Goal: Check status: Check status

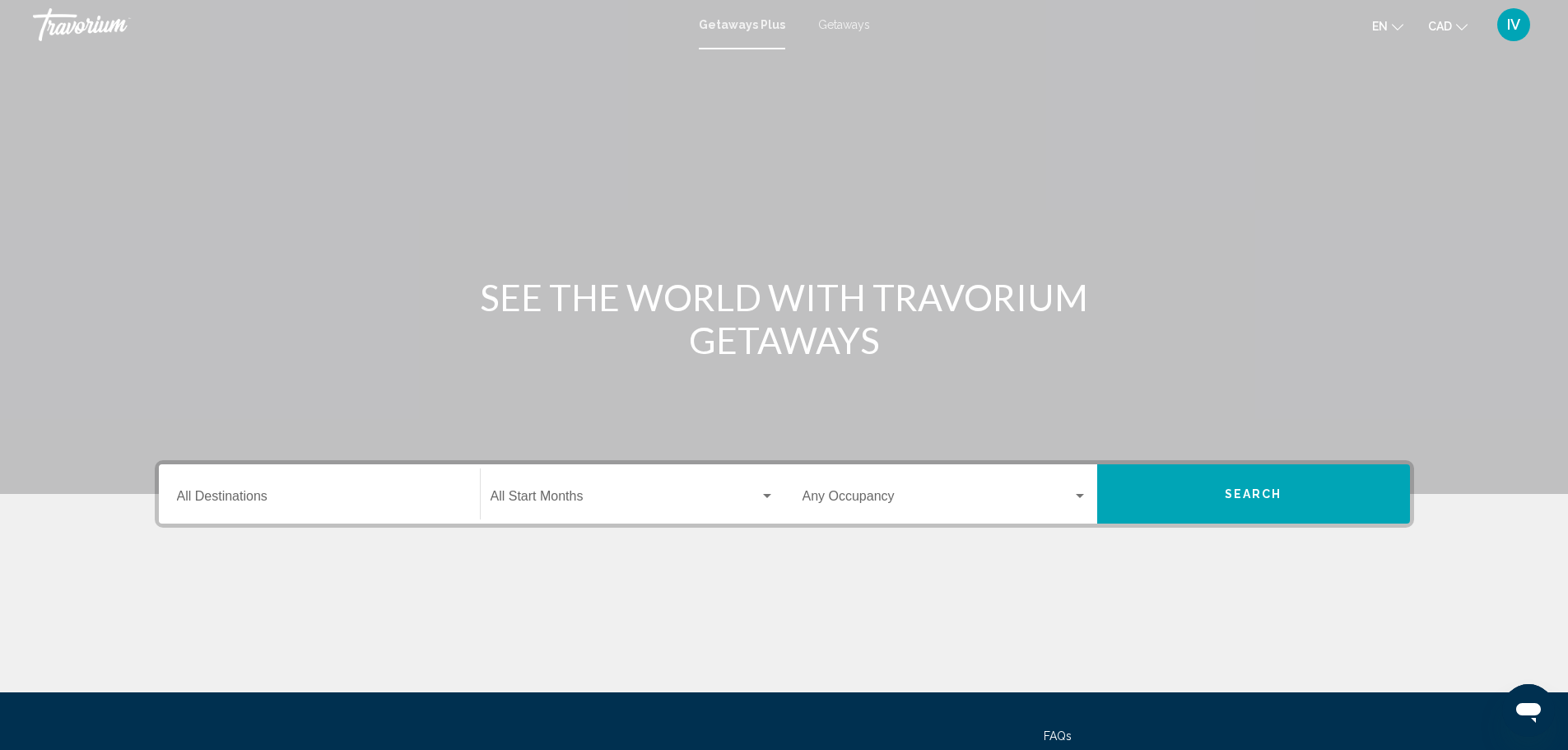
click at [1519, 33] on div "IV" at bounding box center [1514, 24] width 33 height 33
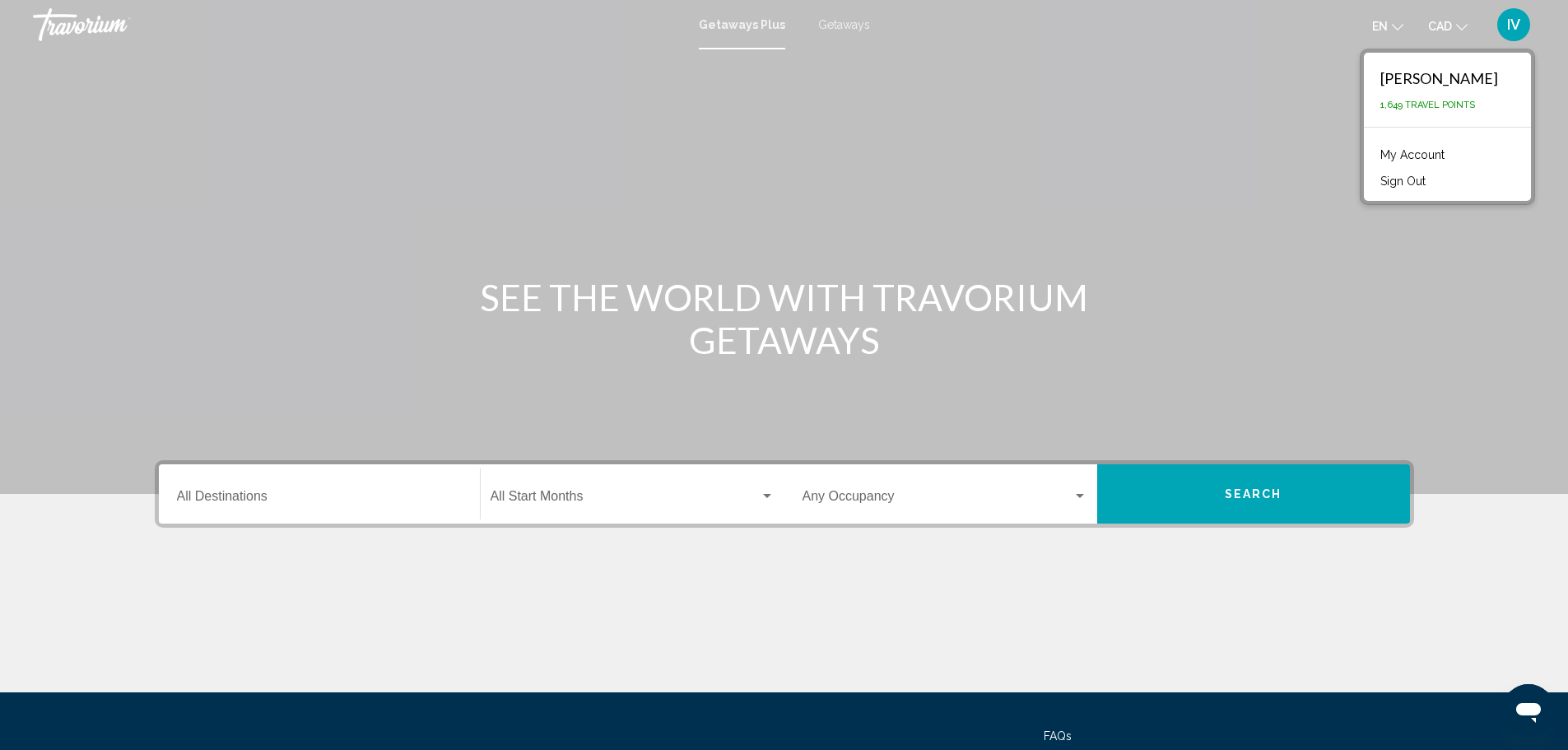
click at [1453, 159] on link "My Account" at bounding box center [1413, 155] width 81 height 22
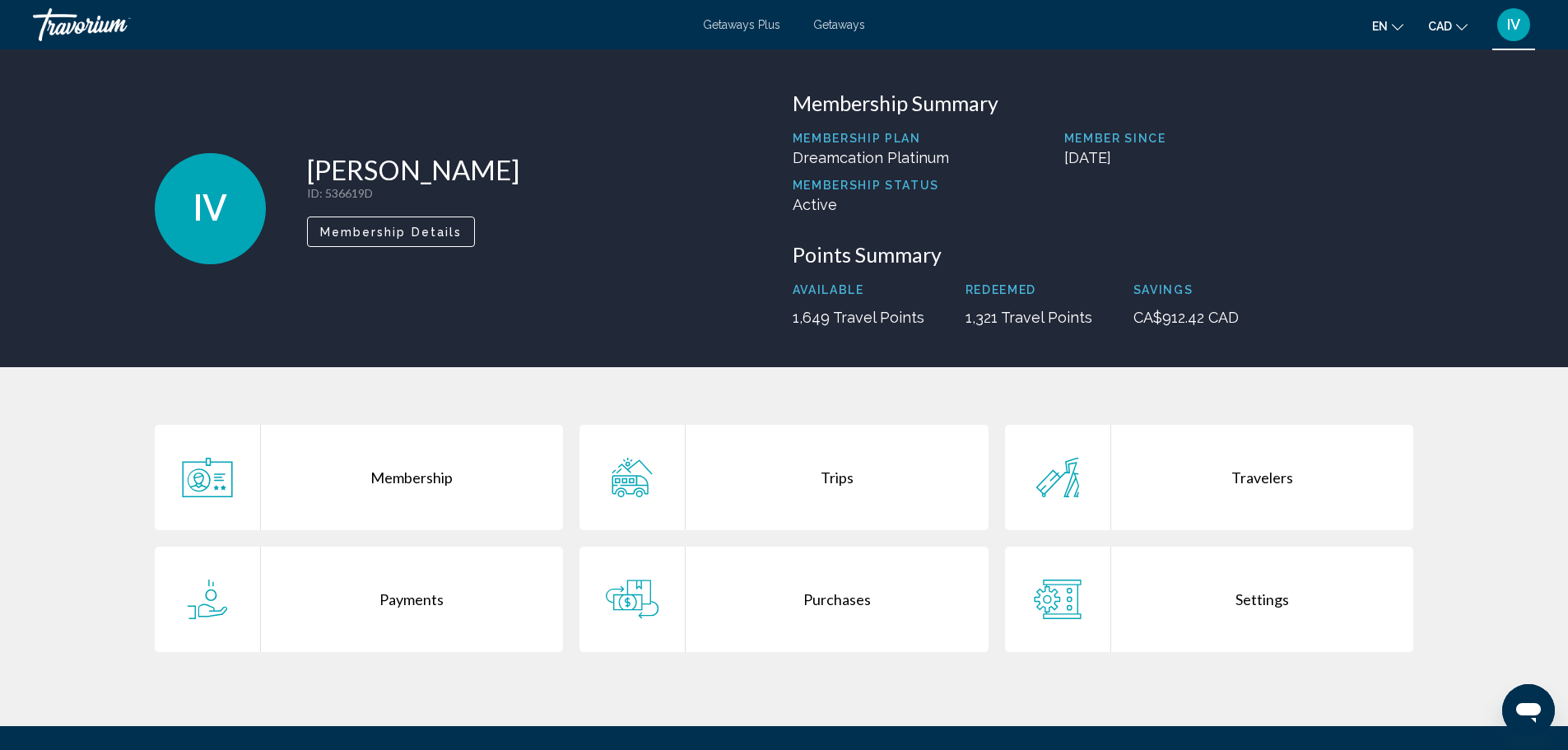
click at [834, 615] on div "Purchases" at bounding box center [836, 599] width 303 height 105
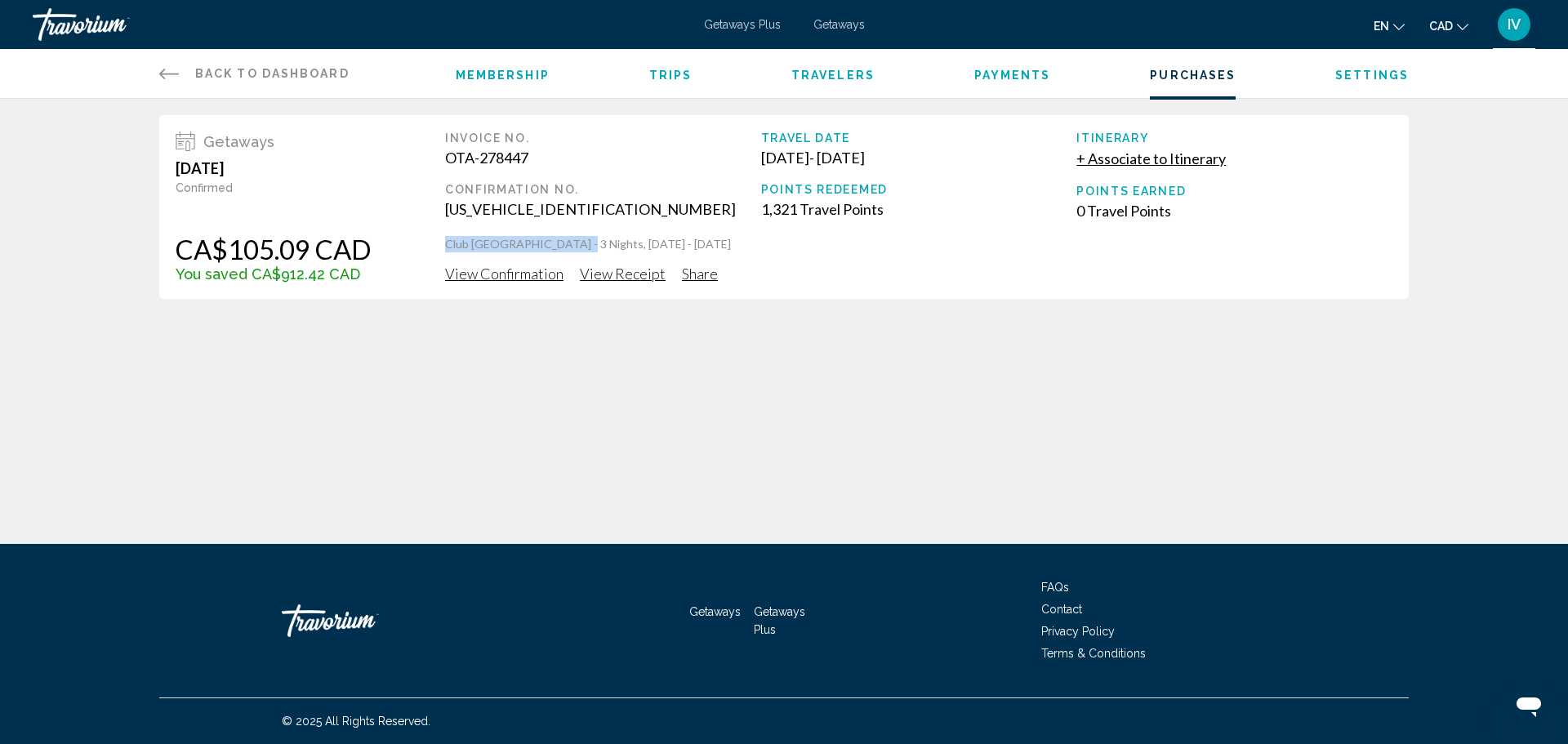
drag, startPoint x: 445, startPoint y: 246, endPoint x: 592, endPoint y: 247, distance: 147.0
click at [592, 247] on div "Getaways April 23, 2025 Confirmed CA$105.09 CAD You saved CA$912.42 CAD Invoice…" at bounding box center [784, 207] width 1250 height 183
click at [592, 247] on p "Club Wyndham Grand Desert - 3 Nights, 07/25/2025 - 07/28/2025" at bounding box center [918, 244] width 948 height 16
click at [595, 247] on p "Club Wyndham Grand Desert - 3 Nights, 07/25/2025 - 07/28/2025" at bounding box center [918, 244] width 948 height 16
drag, startPoint x: 595, startPoint y: 247, endPoint x: 433, endPoint y: 250, distance: 162.0
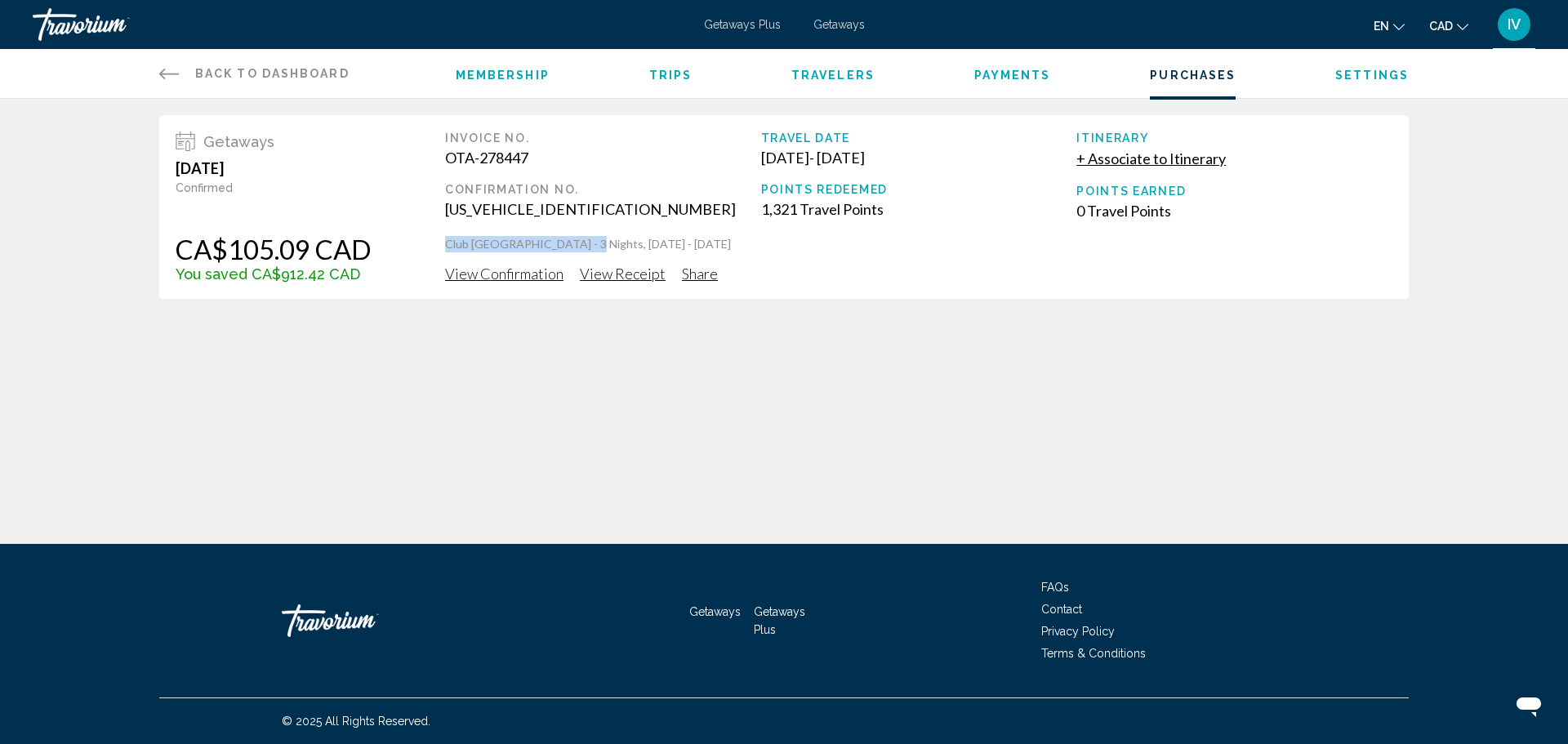
click at [433, 250] on div "Getaways April 23, 2025 Confirmed CA$105.09 CAD You saved CA$912.42 CAD Invoice…" at bounding box center [784, 207] width 1250 height 183
copy p "Club Wyndham Grand Desert"
drag, startPoint x: 641, startPoint y: 189, endPoint x: 652, endPoint y: 189, distance: 11.0
click at [643, 189] on div "Confirmation No." at bounding box center [602, 189] width 316 height 13
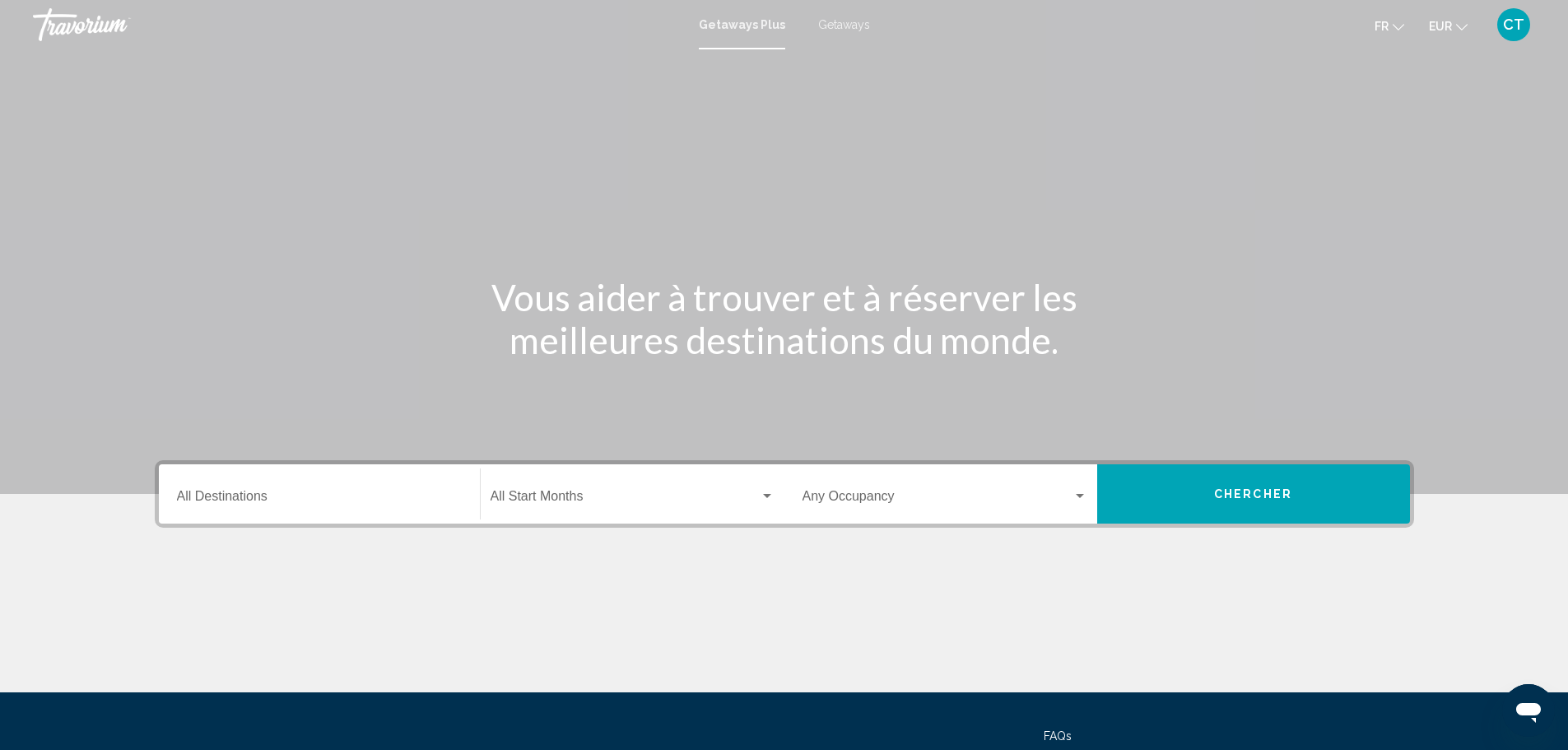
click at [1516, 23] on span "CT" at bounding box center [1513, 24] width 22 height 16
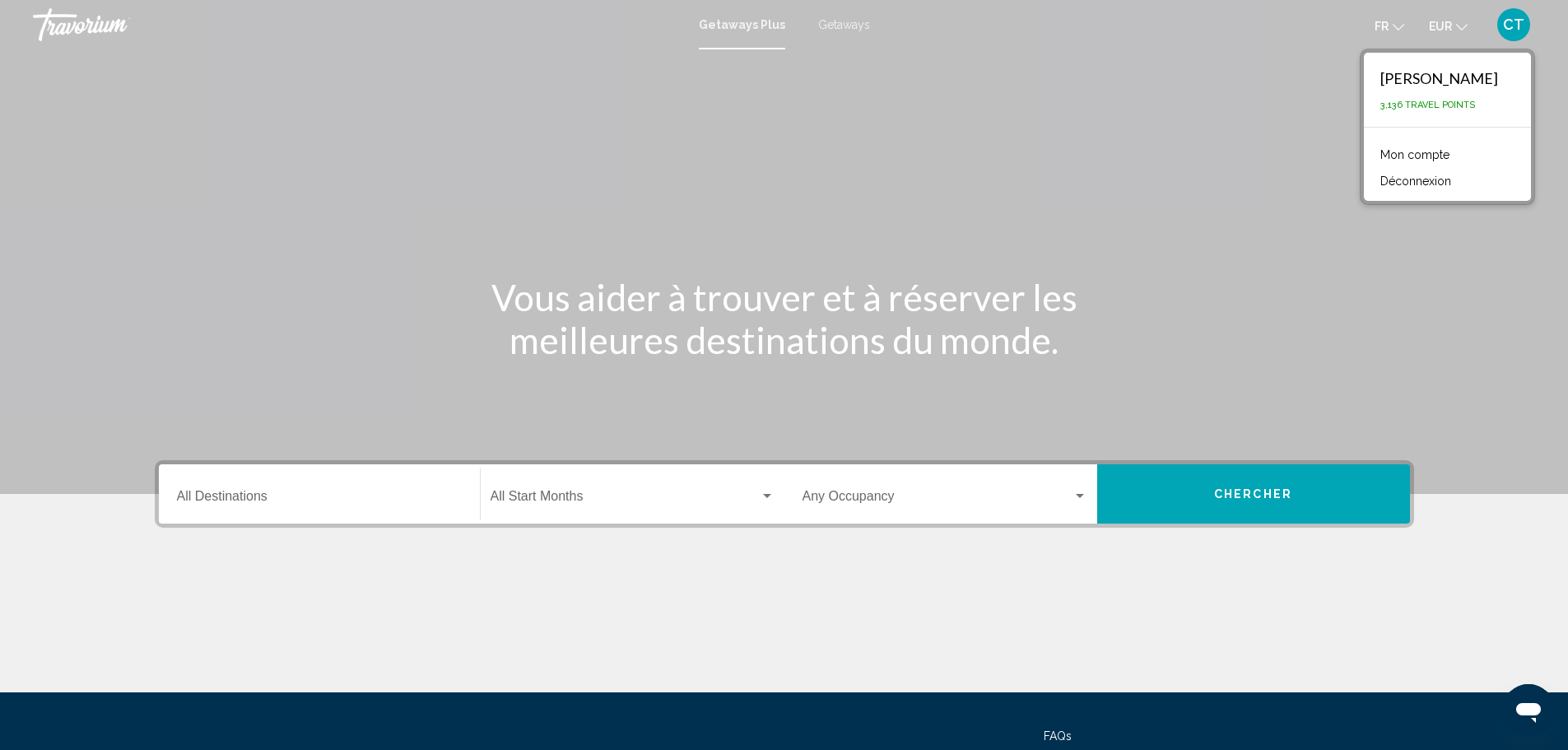
click at [1401, 159] on link "Mon compte" at bounding box center [1415, 155] width 86 height 22
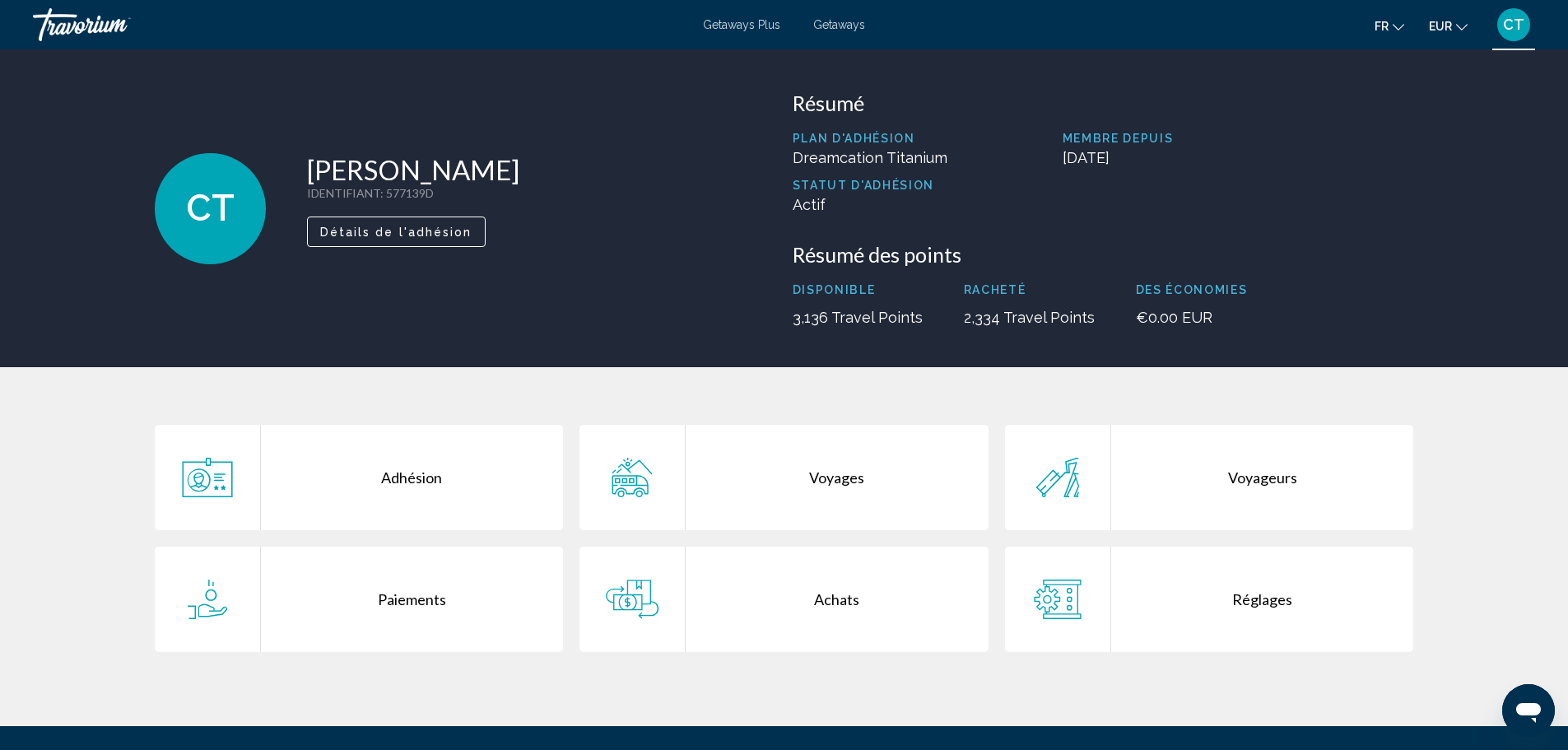
click at [814, 614] on div "Achats" at bounding box center [836, 599] width 303 height 105
